Goal: Task Accomplishment & Management: Manage account settings

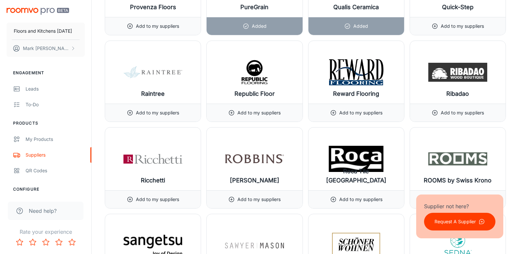
scroll to position [6572, 0]
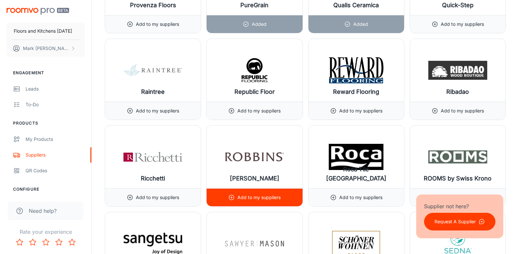
click at [252, 195] on p "Add to my suppliers" at bounding box center [258, 197] width 43 height 7
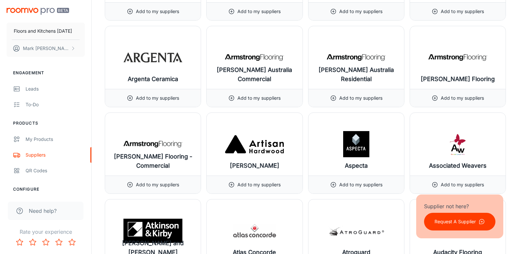
scroll to position [547, 0]
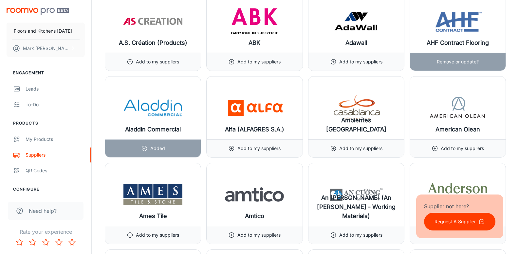
click at [452, 60] on p "Remove or update?" at bounding box center [458, 61] width 42 height 7
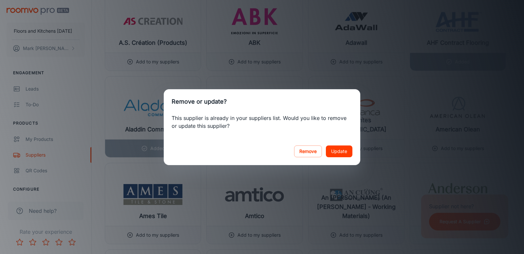
click at [314, 154] on button "Remove" at bounding box center [308, 152] width 28 height 12
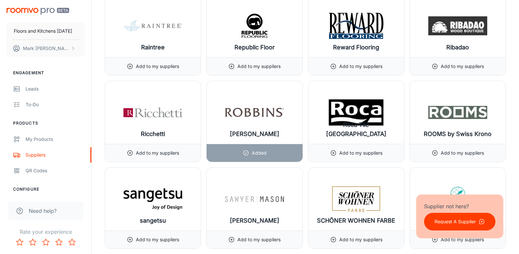
scroll to position [6606, 0]
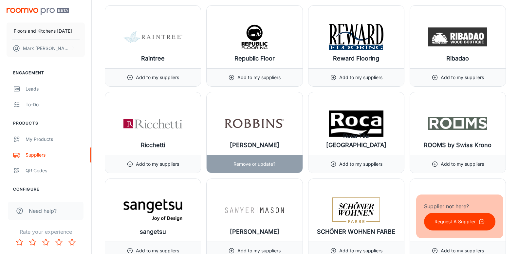
click at [250, 124] on img at bounding box center [254, 124] width 59 height 26
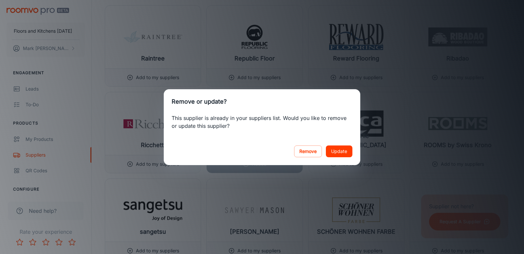
click at [493, 104] on div "Remove or update? This supplier is already in your suppliers list. Would you li…" at bounding box center [262, 127] width 524 height 254
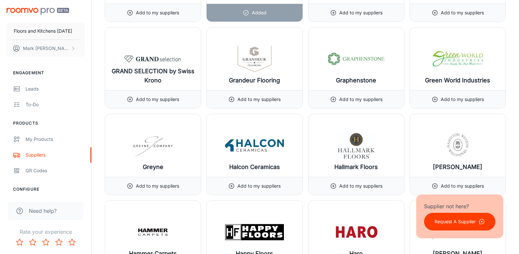
scroll to position [3671, 0]
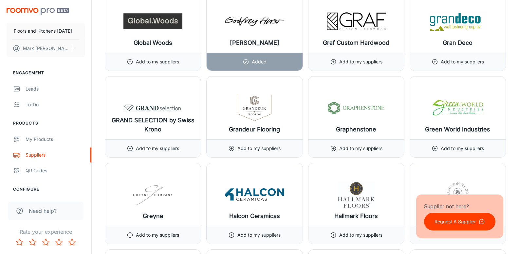
click at [48, 139] on div "My Products" at bounding box center [55, 139] width 59 height 7
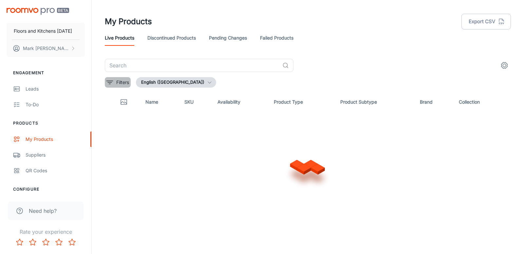
click at [117, 84] on p "Filters" at bounding box center [122, 82] width 13 height 7
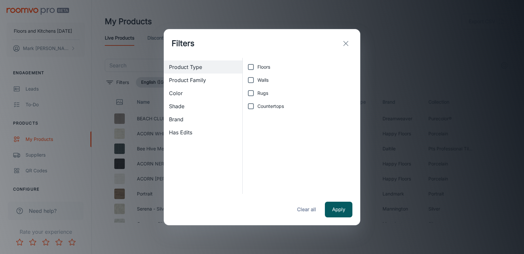
click at [346, 43] on line "exit" at bounding box center [346, 43] width 5 height 5
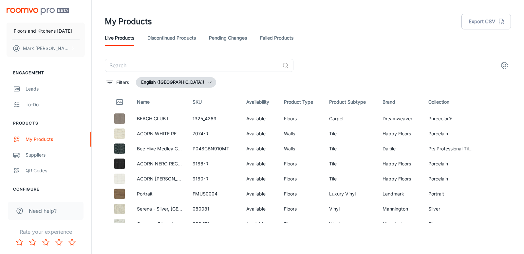
drag, startPoint x: 192, startPoint y: 65, endPoint x: 183, endPoint y: 58, distance: 11.2
click at [192, 65] on input "text" at bounding box center [192, 65] width 175 height 13
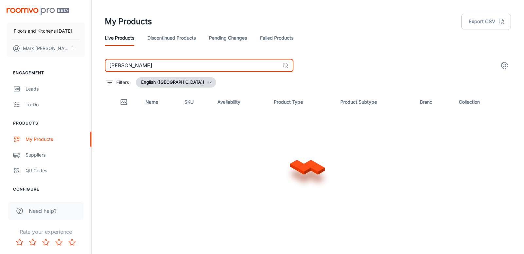
type input "[PERSON_NAME]"
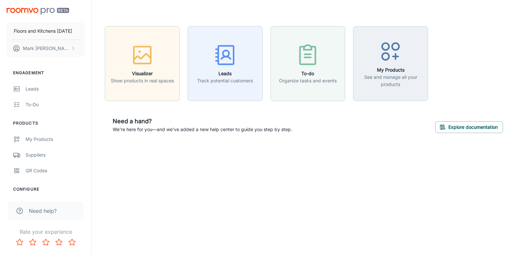
click at [394, 52] on icon "button" at bounding box center [390, 51] width 25 height 25
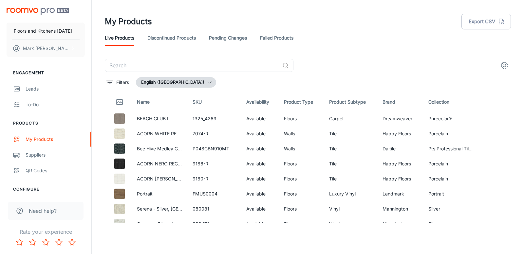
click at [343, 103] on th "Product Subtype" at bounding box center [351, 102] width 54 height 18
click at [503, 65] on icon "settings" at bounding box center [504, 66] width 8 height 8
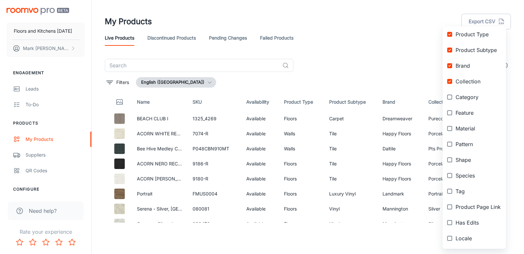
scroll to position [9, 0]
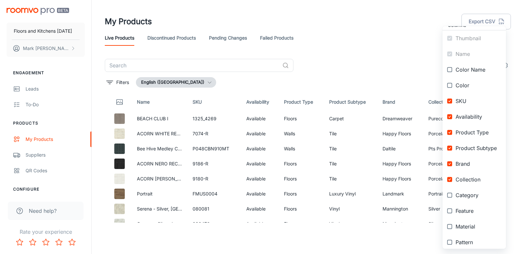
click at [388, 58] on div at bounding box center [262, 127] width 524 height 254
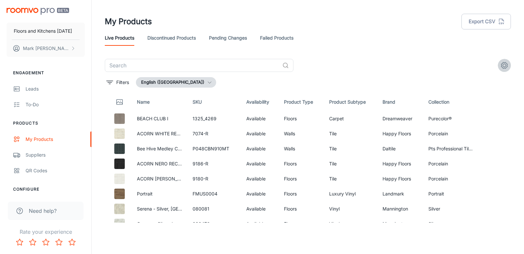
click at [506, 66] on icon "settings" at bounding box center [504, 66] width 8 height 8
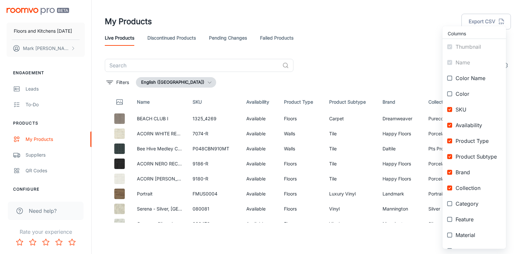
click at [343, 59] on div at bounding box center [262, 127] width 524 height 254
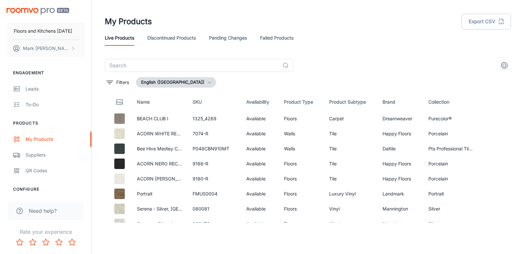
click at [199, 65] on input "text" at bounding box center [192, 65] width 175 height 13
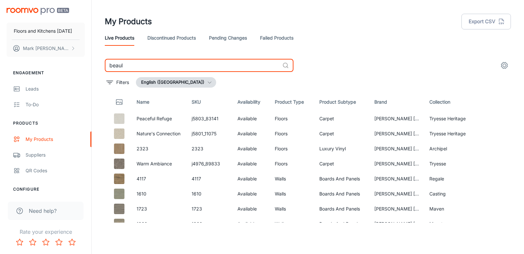
type input "beaul"
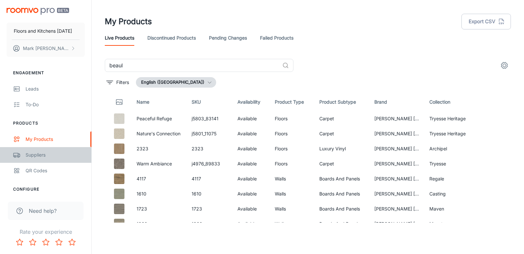
click at [31, 156] on div "Suppliers" at bounding box center [55, 155] width 59 height 7
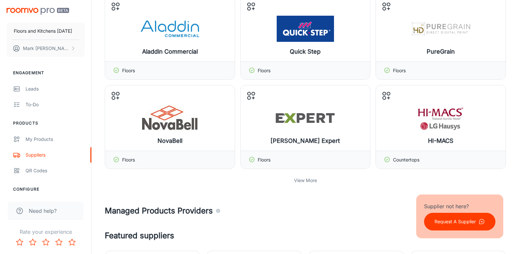
scroll to position [196, 0]
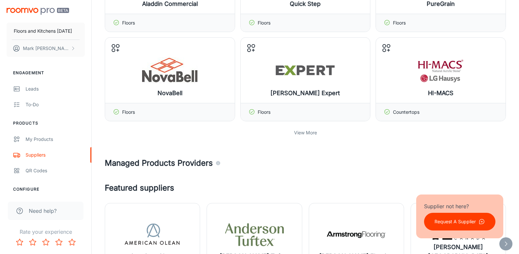
click at [290, 138] on div "View More" at bounding box center [305, 133] width 401 height 12
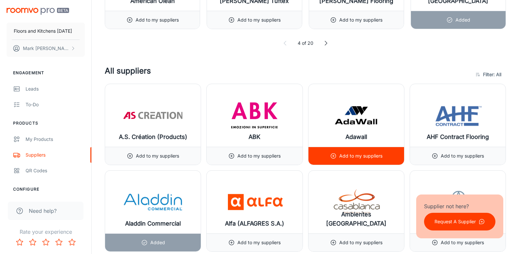
scroll to position [589, 0]
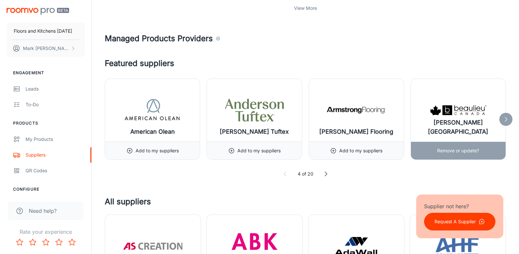
click at [444, 150] on p "Remove or update?" at bounding box center [458, 150] width 42 height 7
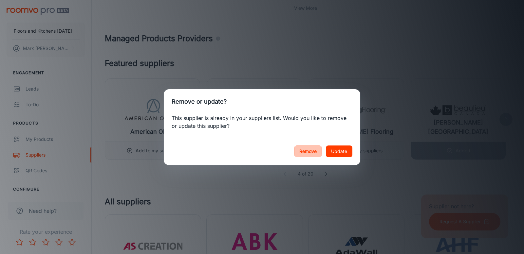
click at [308, 154] on button "Remove" at bounding box center [308, 152] width 28 height 12
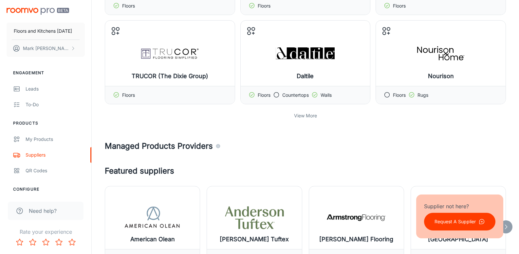
scroll to position [458, 0]
